Goal: Check status: Check status

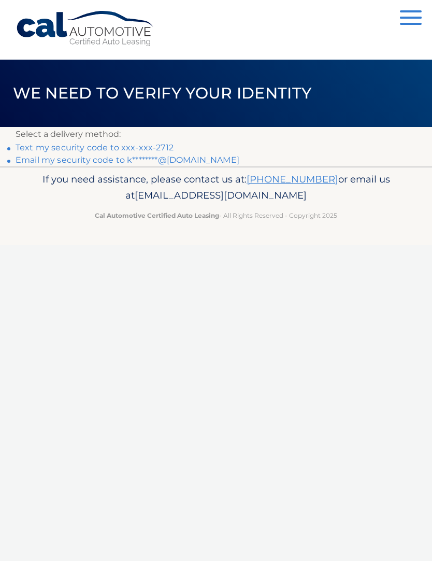
click at [153, 152] on link "Text my security code to xxx-xxx-2712" at bounding box center [95, 148] width 158 height 10
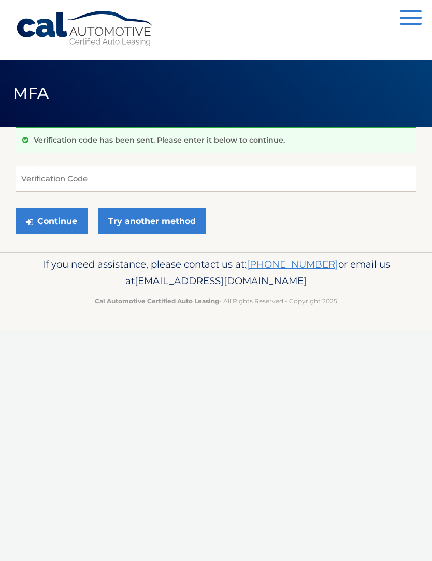
click at [142, 149] on div "Verification code has been sent. Please enter it below to continue." at bounding box center [216, 140] width 401 height 26
click at [165, 187] on input "Verification Code" at bounding box center [216, 179] width 401 height 26
type input "249549"
click at [51, 221] on button "Continue" at bounding box center [52, 221] width 72 height 26
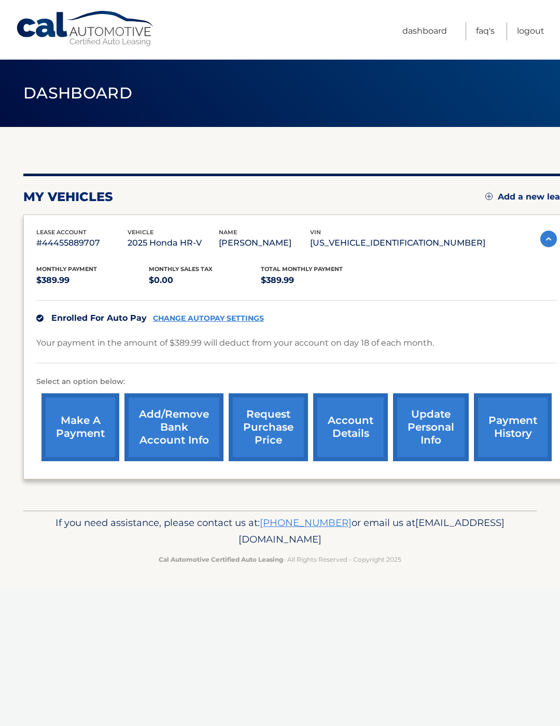
click at [351, 419] on link "account details" at bounding box center [350, 427] width 75 height 68
click at [346, 428] on link "account details" at bounding box center [350, 427] width 75 height 68
click at [364, 440] on link "account details" at bounding box center [350, 427] width 75 height 68
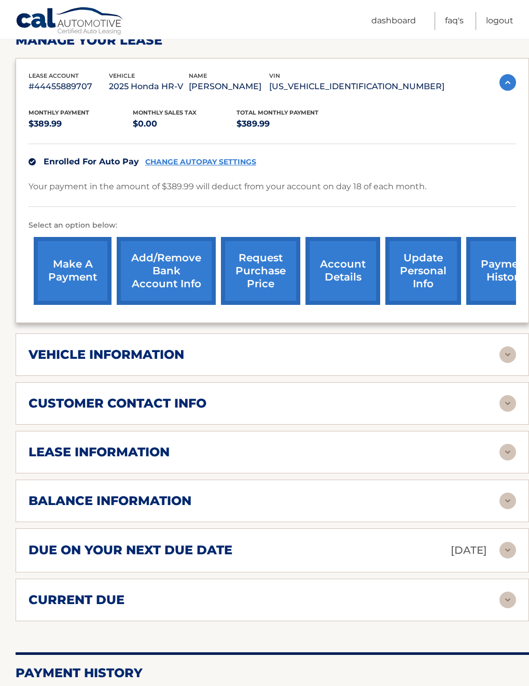
scroll to position [172, 0]
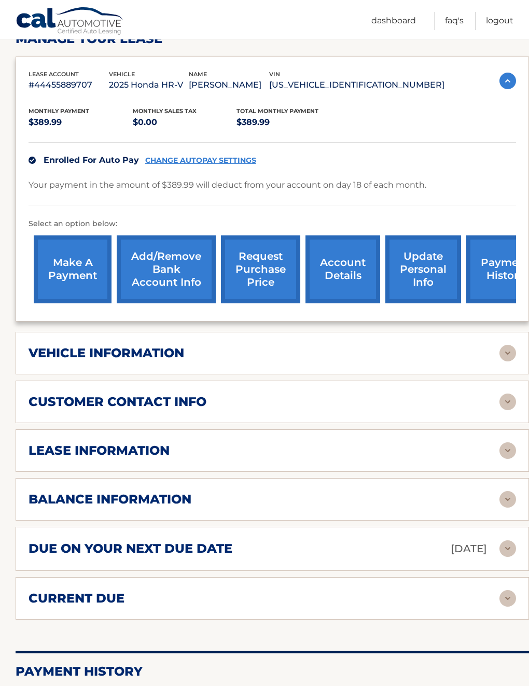
click at [488, 446] on div "lease information" at bounding box center [264, 451] width 471 height 16
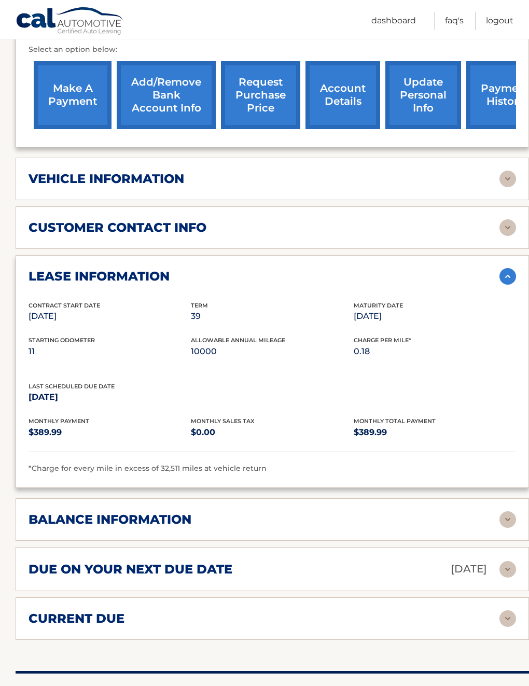
scroll to position [345, 0]
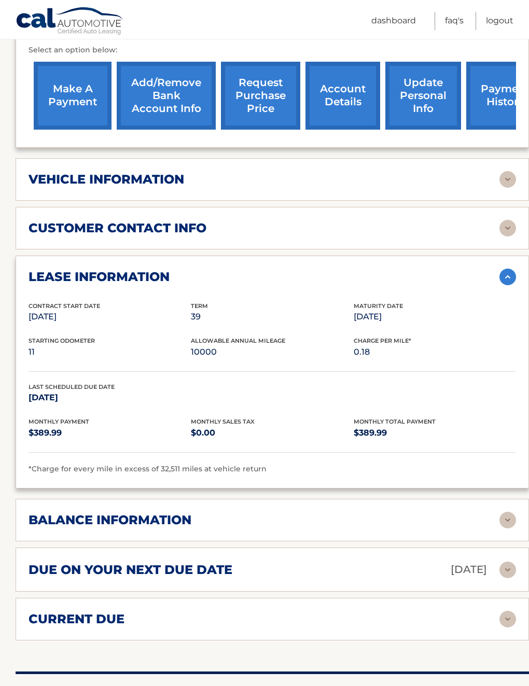
click at [489, 225] on div "customer contact info" at bounding box center [264, 228] width 471 height 16
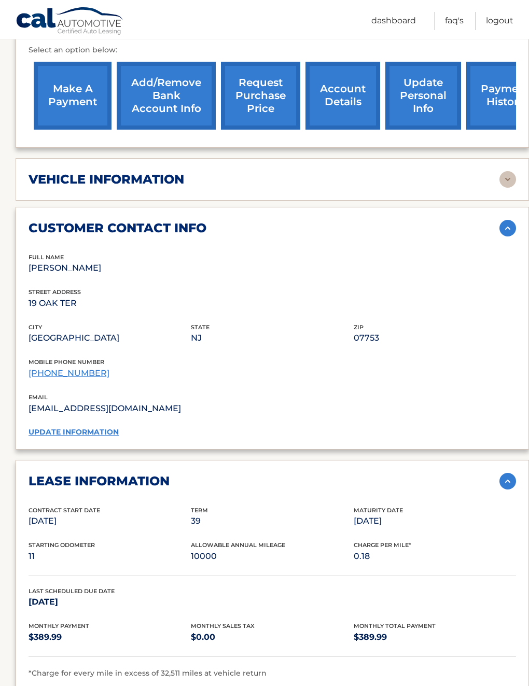
click at [481, 185] on div "vehicle information" at bounding box center [264, 180] width 471 height 16
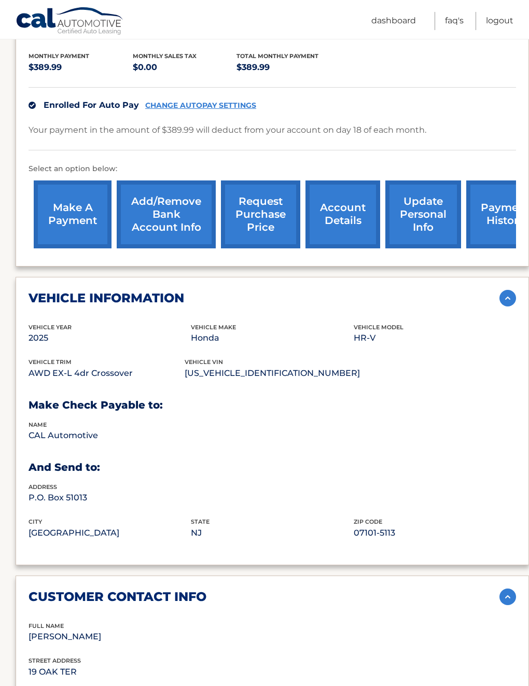
scroll to position [218, 0]
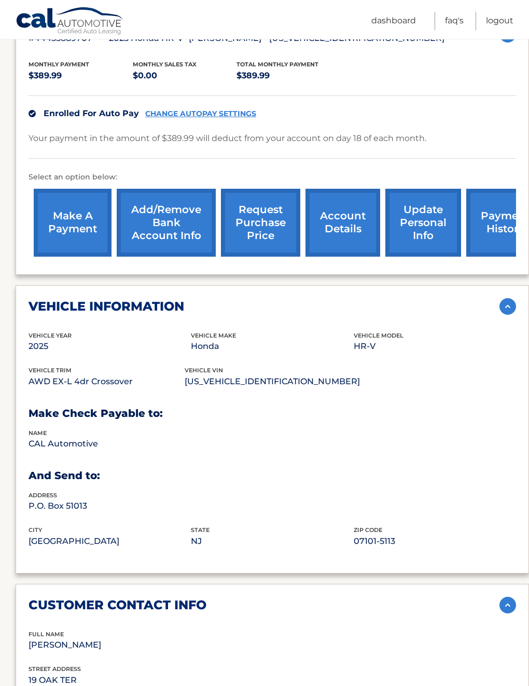
click at [78, 436] on p "CAL Automotive" at bounding box center [110, 443] width 162 height 15
copy p "CAL Automotive"
click at [29, 509] on p "P.O. Box 51013" at bounding box center [110, 506] width 162 height 15
copy p "P.O. Box 51013"
copy p "07101-5113"
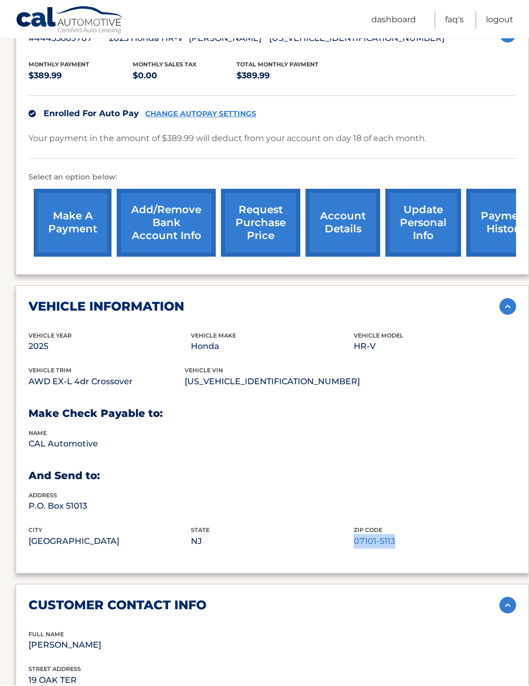
scroll to position [218, 0]
